Goal: Communication & Community: Share content

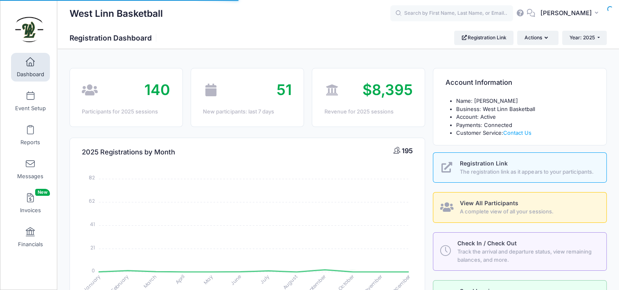
select select
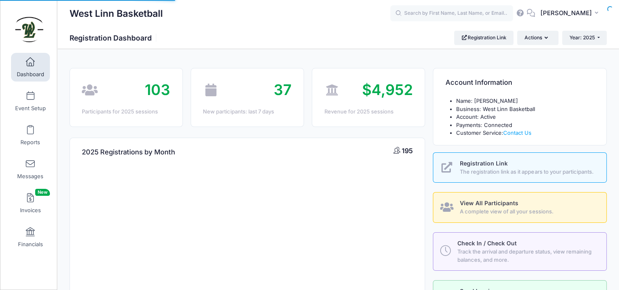
select select
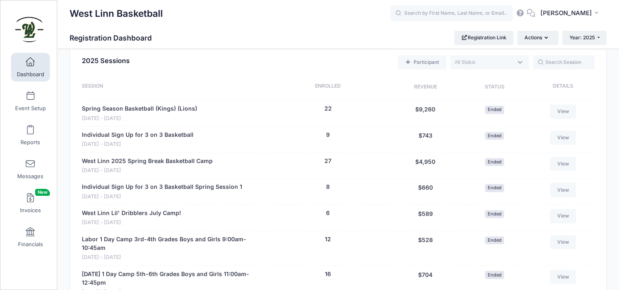
scroll to position [469, 0]
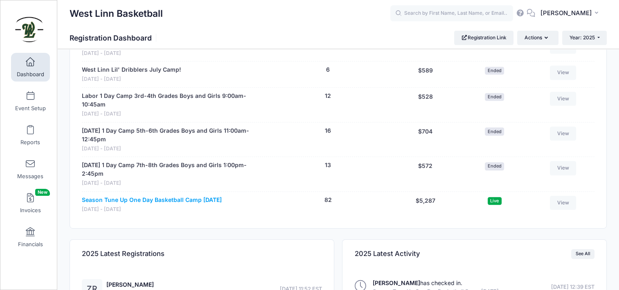
click at [164, 196] on link "Season Tune Up One Day Basketball Camp [DATE]" at bounding box center [152, 199] width 140 height 9
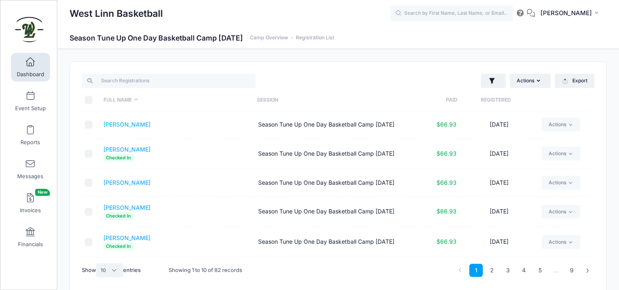
click at [110, 271] on select "All 10 25 50" at bounding box center [109, 270] width 27 height 14
select select "50"
click at [97, 263] on select "All 10 25 50" at bounding box center [109, 270] width 27 height 14
click at [88, 101] on input "\a \a \a \a" at bounding box center [89, 100] width 8 height 8
checkbox input "true"
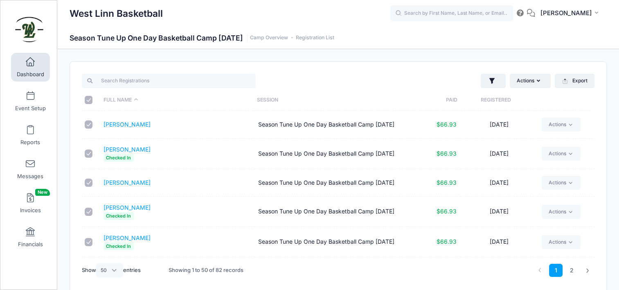
checkbox input "true"
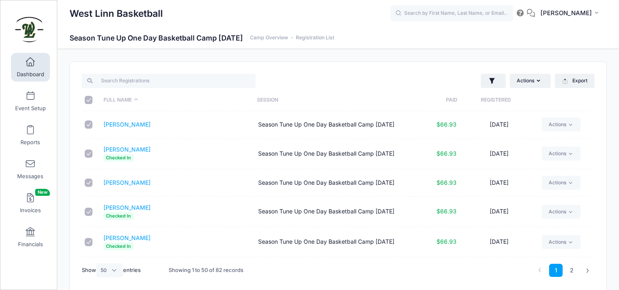
checkbox input "true"
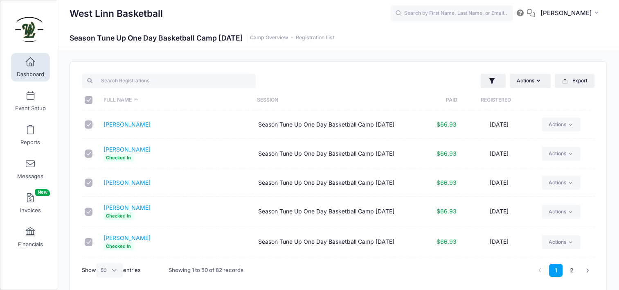
checkbox input "true"
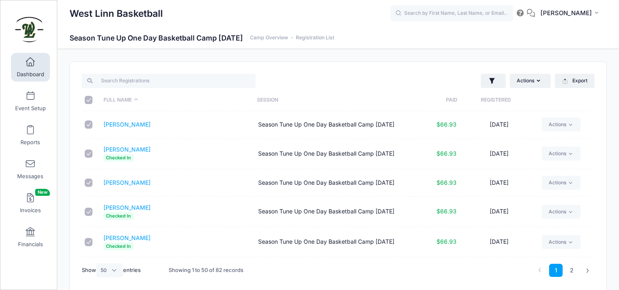
checkbox input "true"
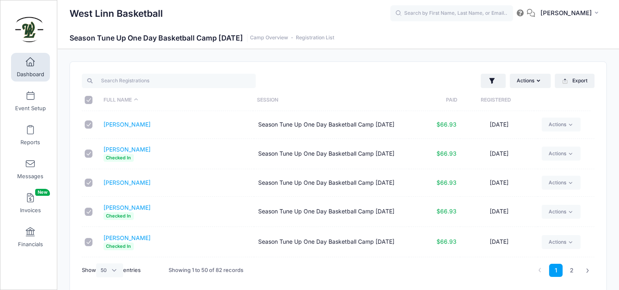
checkbox input "true"
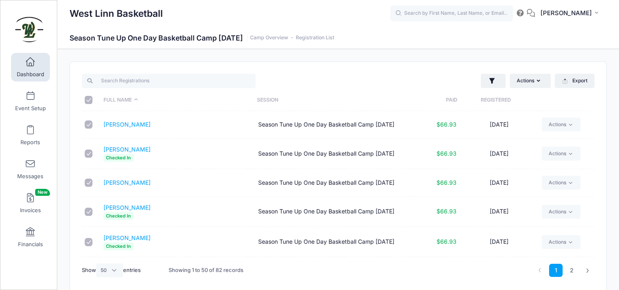
checkbox input "true"
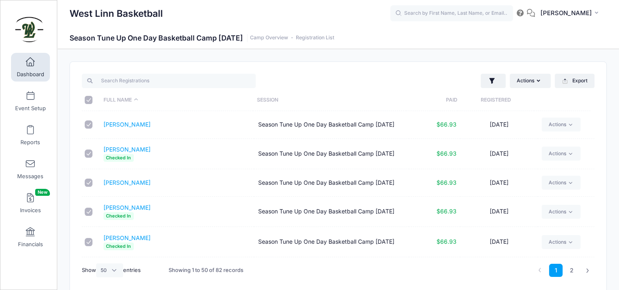
checkbox input "true"
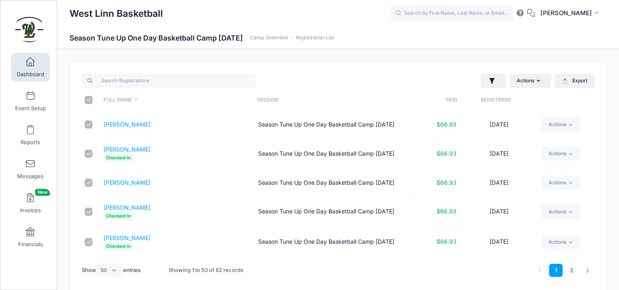
checkbox input "true"
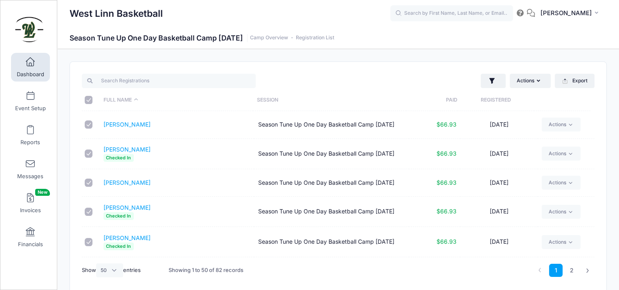
checkbox input "true"
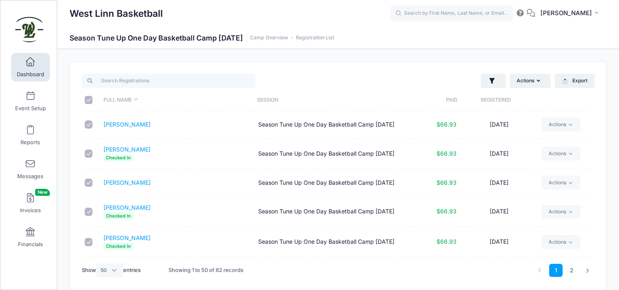
checkbox input "true"
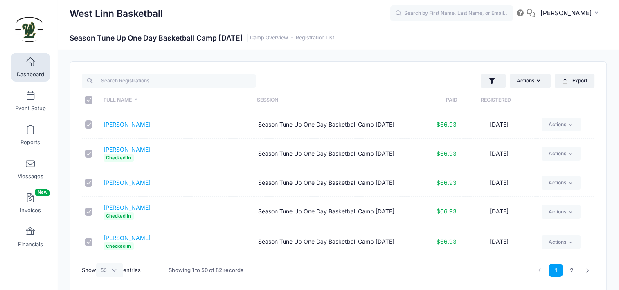
scroll to position [35, 0]
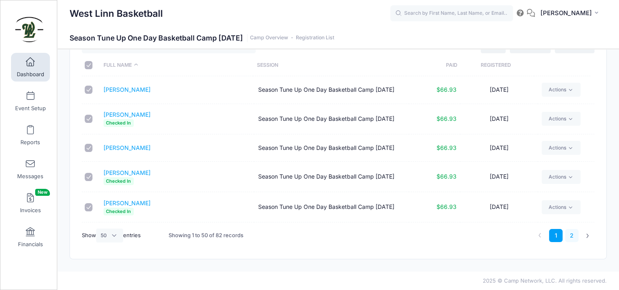
click at [574, 236] on link "2" at bounding box center [571, 235] width 13 height 13
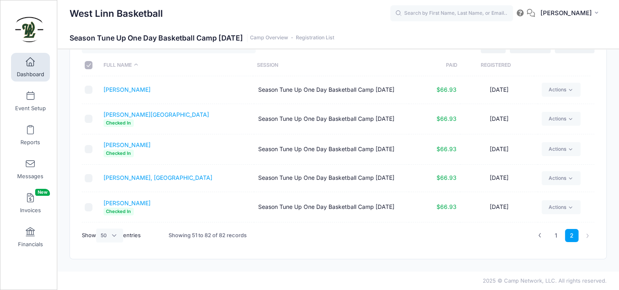
click at [90, 64] on input "\a \a \a \a" at bounding box center [89, 65] width 8 height 8
checkbox input "true"
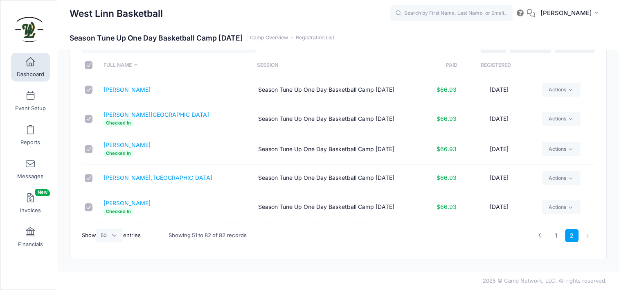
checkbox input "true"
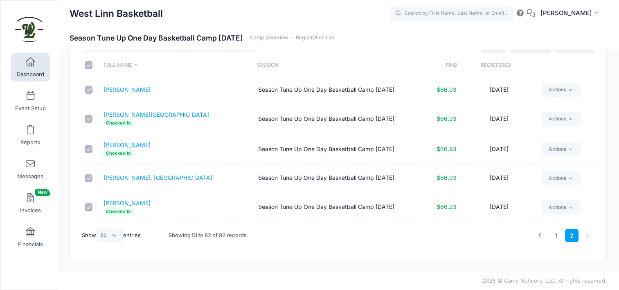
checkbox input "true"
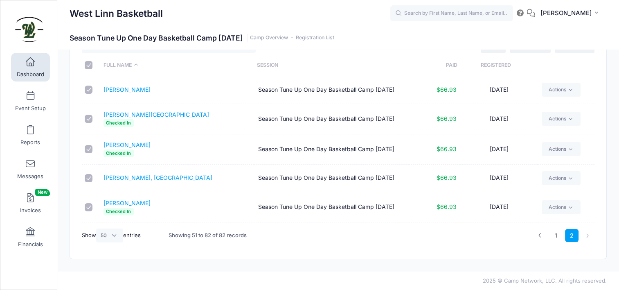
checkbox input "true"
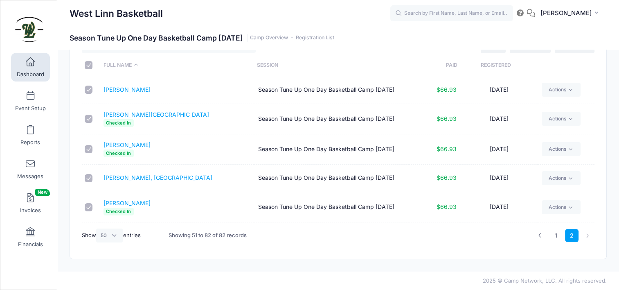
checkbox input "true"
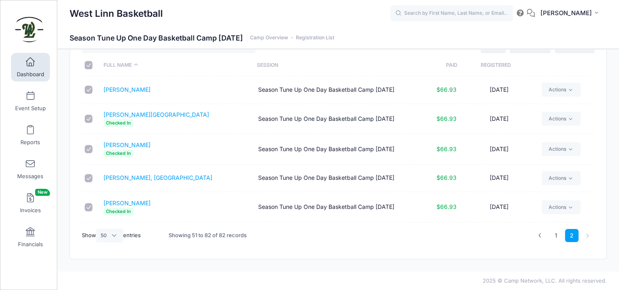
checkbox input "true"
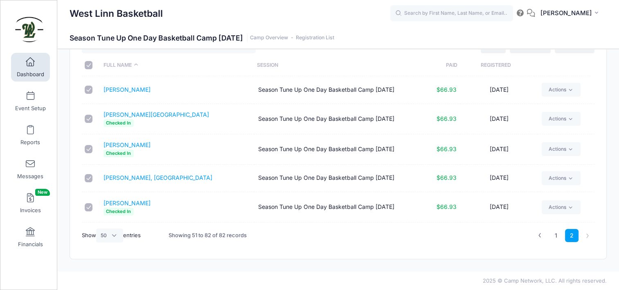
checkbox input "true"
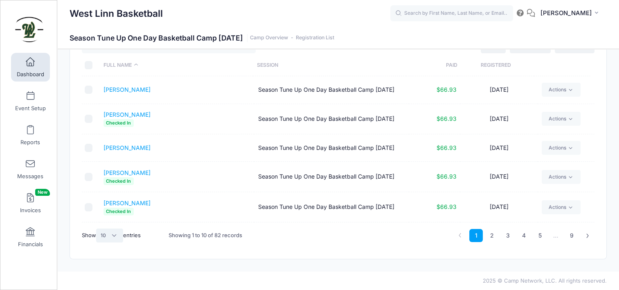
click at [108, 233] on select "All 10 25 50" at bounding box center [109, 235] width 27 height 14
select select "50"
click at [97, 228] on select "All 10 25 50" at bounding box center [109, 235] width 27 height 14
click at [85, 64] on input "\a \a \a \a" at bounding box center [89, 65] width 8 height 8
checkbox input "true"
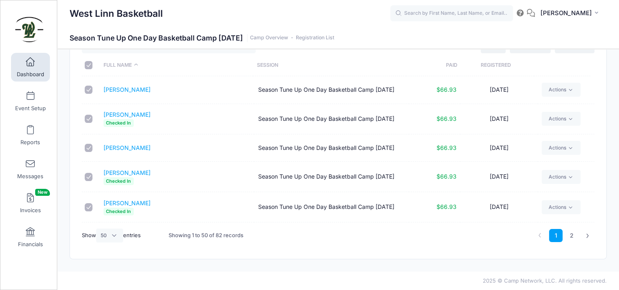
checkbox input "true"
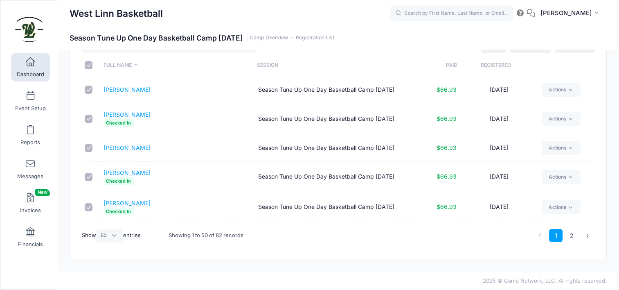
checkbox input "true"
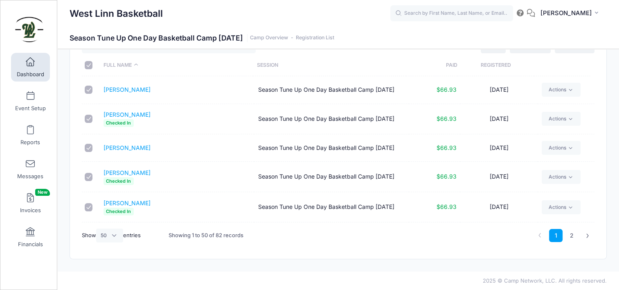
checkbox input "true"
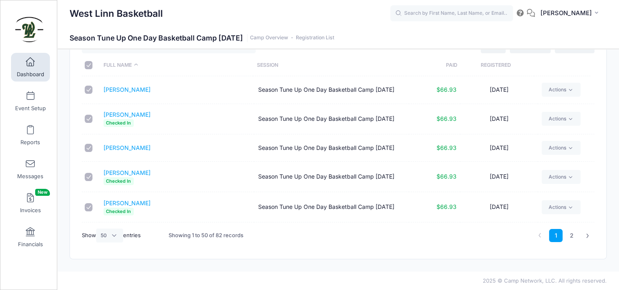
checkbox input "true"
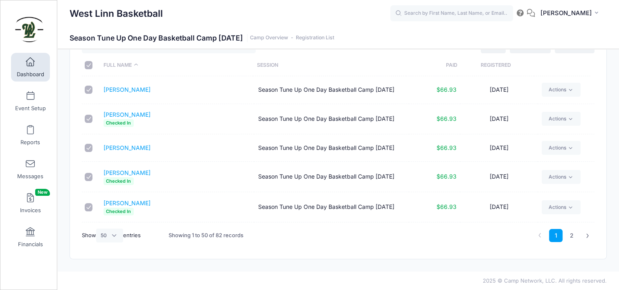
checkbox input "true"
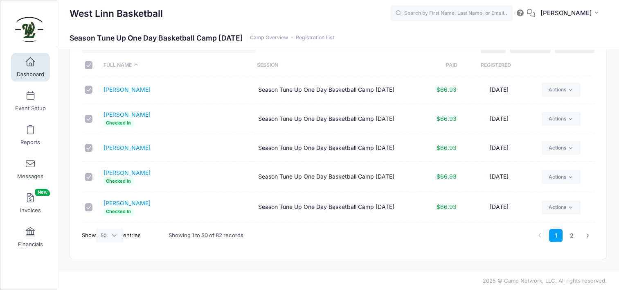
checkbox input "true"
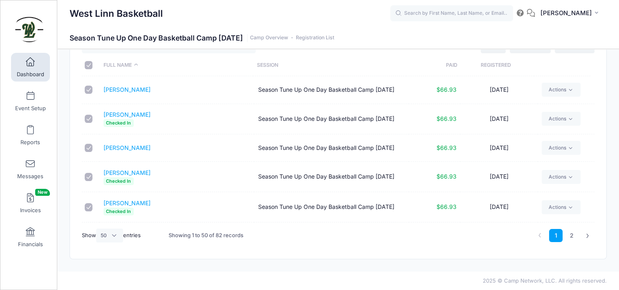
checkbox input "true"
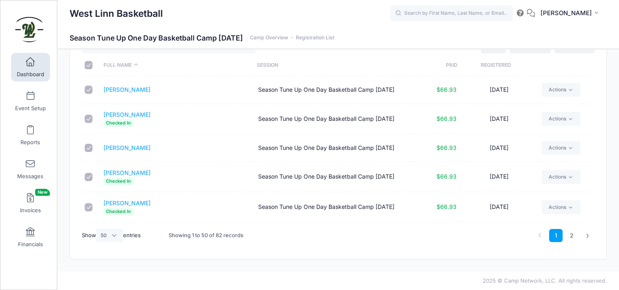
checkbox input "true"
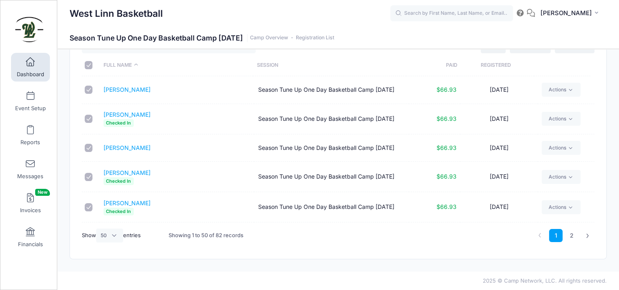
checkbox input "true"
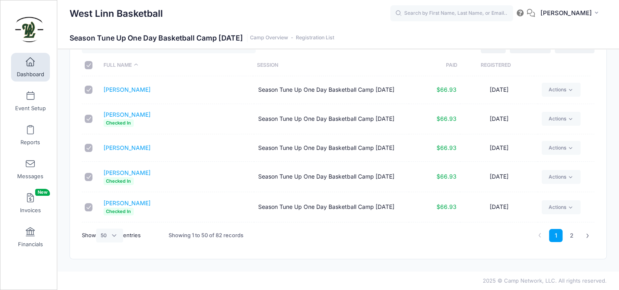
checkbox input "true"
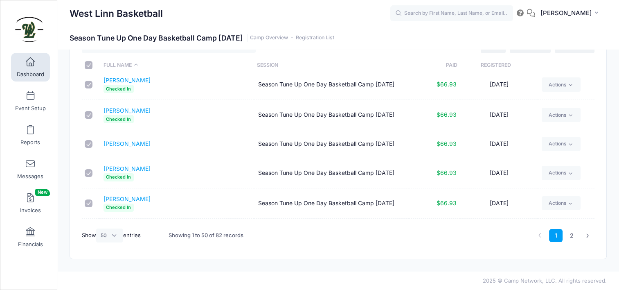
scroll to position [1331, 0]
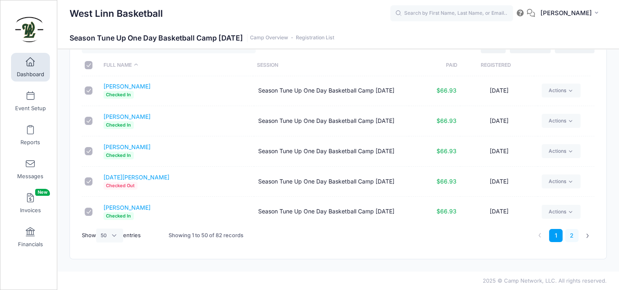
click at [572, 236] on link "2" at bounding box center [571, 235] width 13 height 13
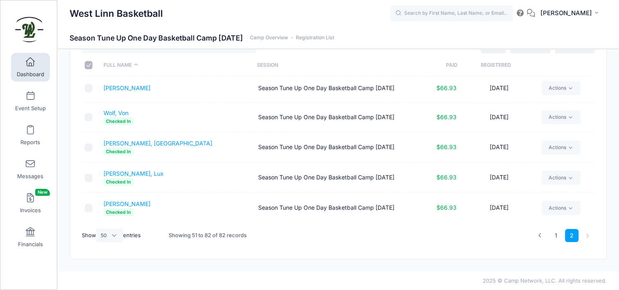
scroll to position [783, 0]
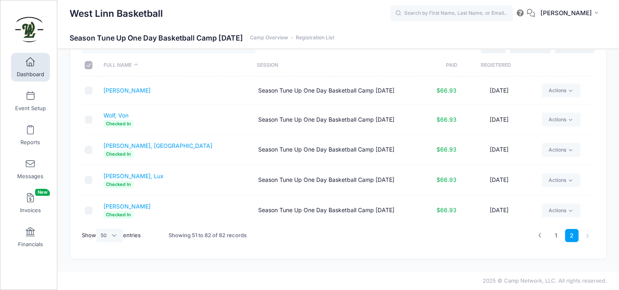
click at [91, 65] on input "\a \a \a \a" at bounding box center [89, 65] width 8 height 8
checkbox input "true"
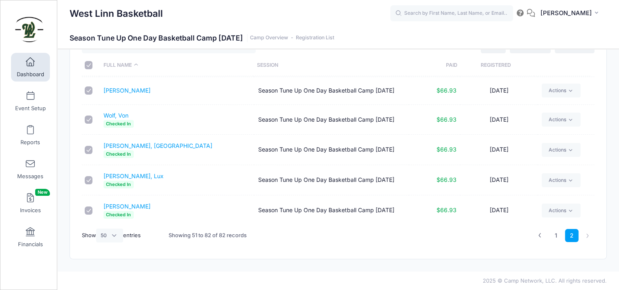
checkbox input "true"
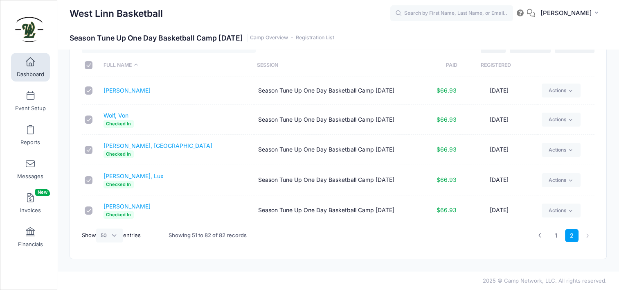
checkbox input "true"
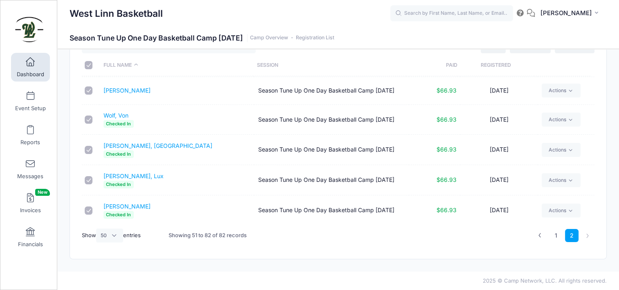
checkbox input "true"
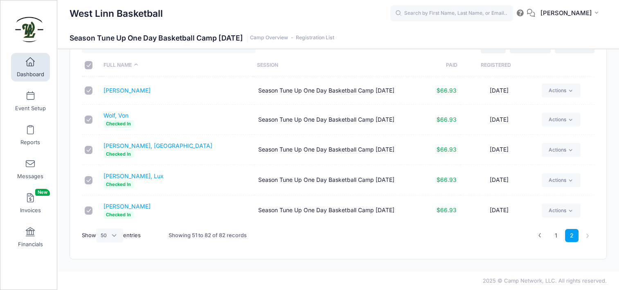
checkbox input "true"
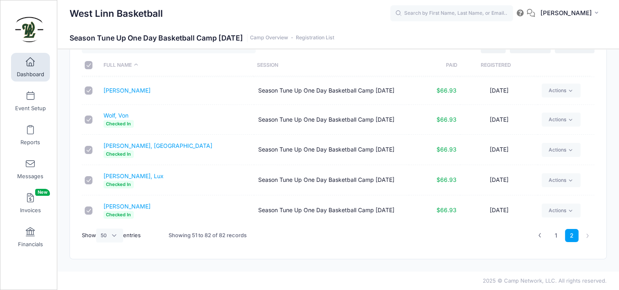
checkbox input "true"
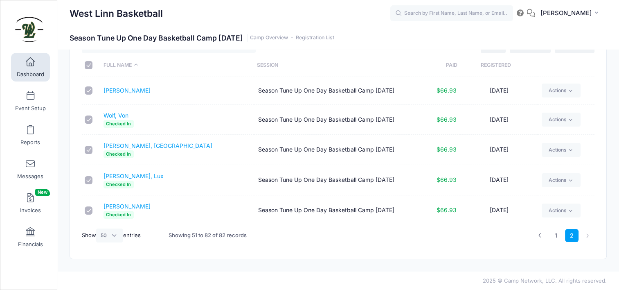
checkbox input "true"
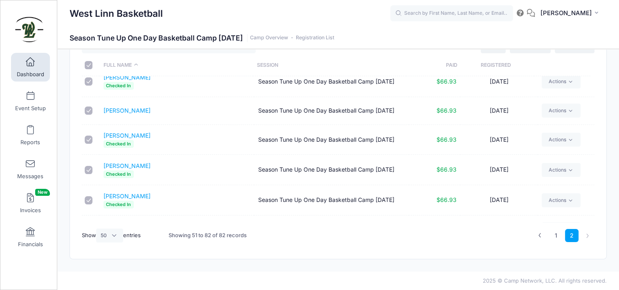
scroll to position [299, 0]
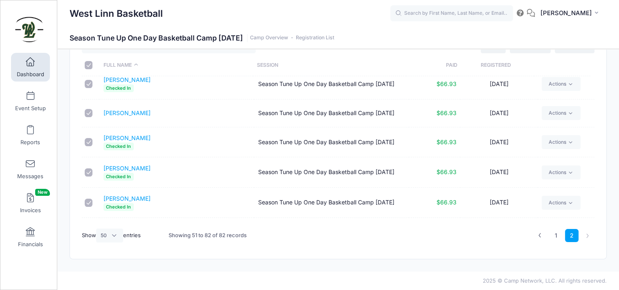
click at [88, 110] on input "checkbox" at bounding box center [89, 113] width 8 height 8
checkbox input "false"
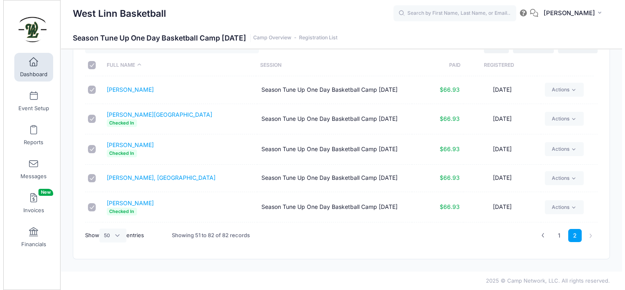
scroll to position [0, 0]
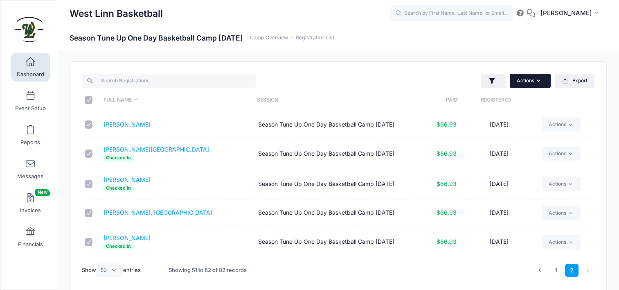
click at [532, 83] on button "Actions" at bounding box center [530, 81] width 41 height 14
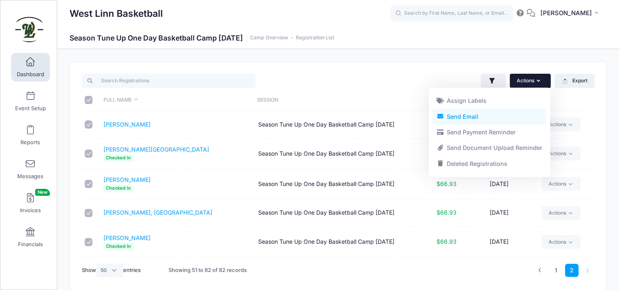
click at [477, 118] on link "Send Email" at bounding box center [489, 116] width 114 height 16
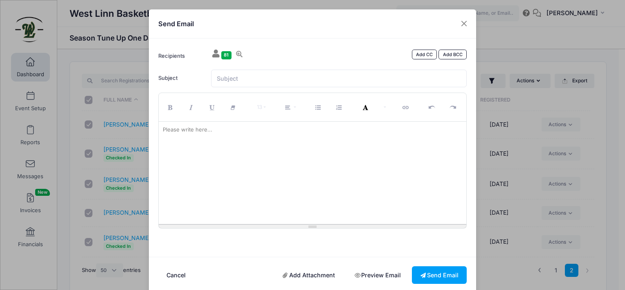
click at [185, 128] on div "Please write here..." at bounding box center [188, 129] width 58 height 16
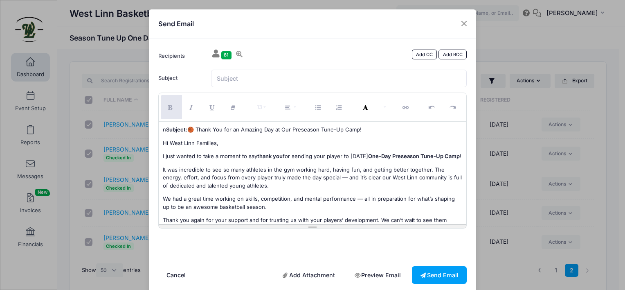
drag, startPoint x: 197, startPoint y: 128, endPoint x: 362, endPoint y: 128, distance: 165.2
click at [362, 128] on p "n Subject: 🏀 Thank You for an Amazing Day at Our Preseason Tune-Up Camp!" at bounding box center [313, 130] width 300 height 8
copy p "[PERSON_NAME] You for an Amazing Day at Our Preseason Tune-Up Camp!"
click at [227, 77] on input "Subject" at bounding box center [339, 79] width 256 height 18
paste input "Thank You for an Amazing Day at Our Preseason Tune-Up Camp!"
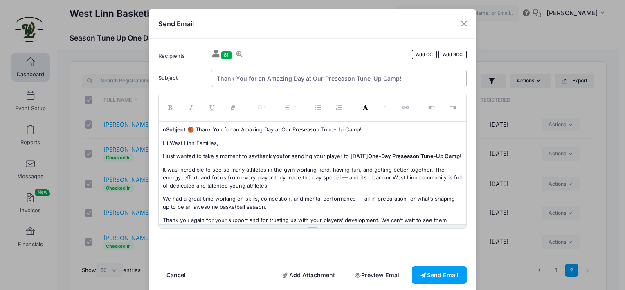
type input "Thank You for an Amazing Day at Our Preseason Tune-Up Camp!"
click at [163, 142] on p "Hi West Linn Families," at bounding box center [313, 143] width 300 height 8
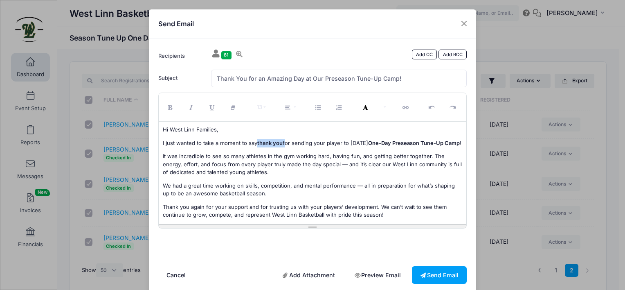
drag, startPoint x: 255, startPoint y: 142, endPoint x: 281, endPoint y: 142, distance: 26.2
click at [281, 142] on p "I just wanted to take a moment to say thank you for sending your player to [DAT…" at bounding box center [313, 143] width 300 height 8
click at [278, 142] on strong "thank you" at bounding box center [269, 142] width 25 height 7
click at [240, 147] on p "I just wanted to take a moment to say thank you for sending your player to [DAT…" at bounding box center [313, 143] width 300 height 8
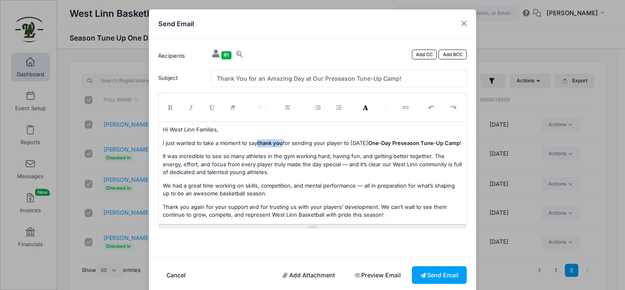
drag, startPoint x: 255, startPoint y: 141, endPoint x: 281, endPoint y: 141, distance: 25.4
click at [281, 141] on p "I just wanted to take a moment to say thank you for sending your player to [DAT…" at bounding box center [313, 143] width 300 height 8
click at [170, 108] on icon "Bold (CTRL+B)" at bounding box center [171, 108] width 7 height 0
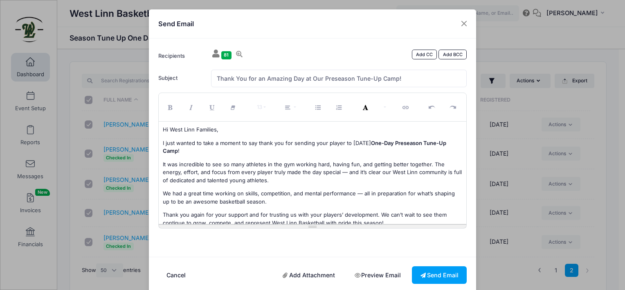
click at [206, 152] on p "I just wanted to take a moment to say thank you for sending your player to [DAT…" at bounding box center [313, 147] width 300 height 16
click at [358, 193] on p "We had a great time working on skills, competition, and mental performance — al…" at bounding box center [313, 197] width 300 height 16
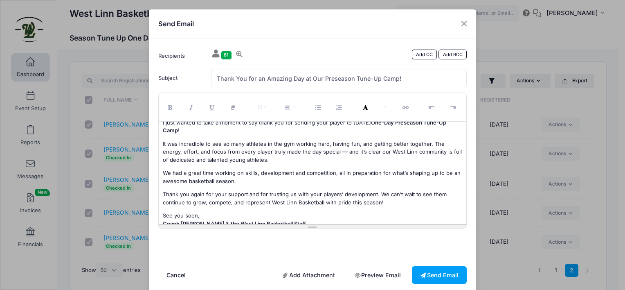
scroll to position [33, 0]
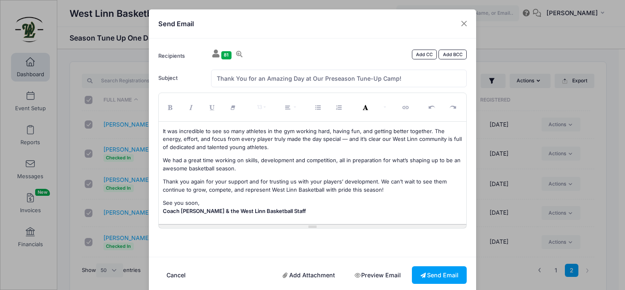
click at [218, 198] on div "Hi West Linn Families, I just wanted to take a moment to say thank you for send…" at bounding box center [313, 172] width 308 height 102
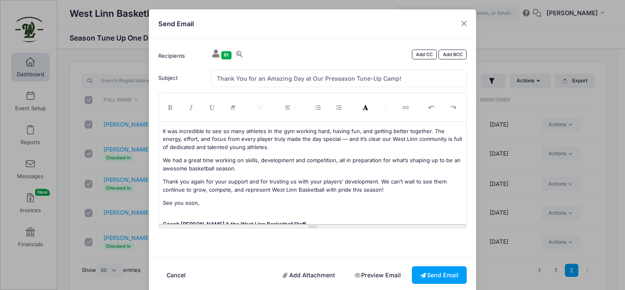
scroll to position [47, 0]
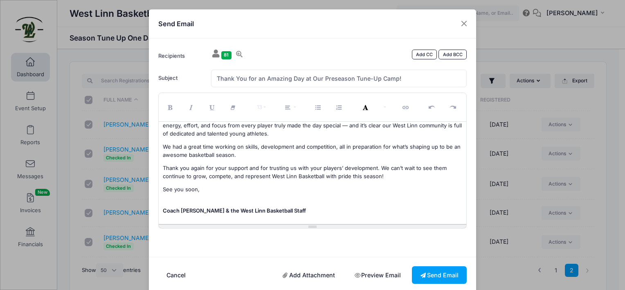
click at [274, 209] on strong "Coach [PERSON_NAME] & the West Linn Basketball Staff" at bounding box center [234, 210] width 143 height 7
click at [395, 175] on p "Thank you again for your support and for trusting us with your players’ develop…" at bounding box center [313, 172] width 300 height 16
drag, startPoint x: 192, startPoint y: 210, endPoint x: 160, endPoint y: 208, distance: 31.6
click at [163, 208] on p "Coach [PERSON_NAME]" at bounding box center [313, 207] width 300 height 16
click at [168, 108] on icon "Bold (CTRL+B)" at bounding box center [171, 108] width 7 height 0
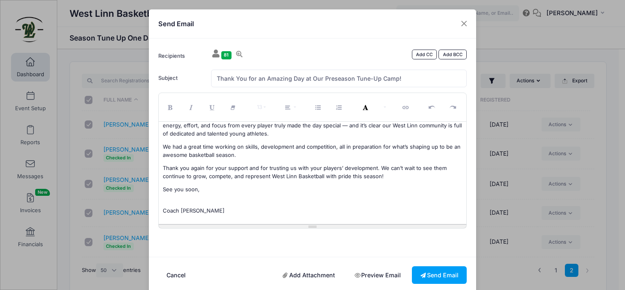
click at [219, 210] on p "Coach [PERSON_NAME]" at bounding box center [313, 207] width 300 height 16
click at [449, 275] on button "Send Email" at bounding box center [439, 275] width 55 height 18
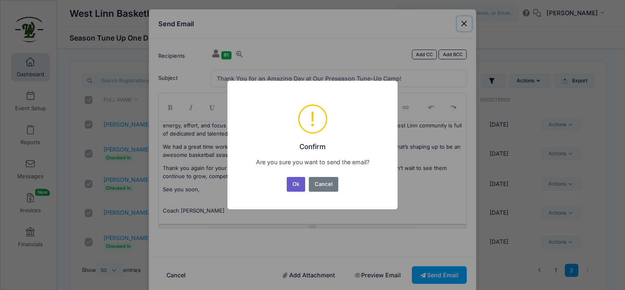
click at [291, 182] on button "Ok" at bounding box center [296, 184] width 19 height 15
